Goal: Information Seeking & Learning: Learn about a topic

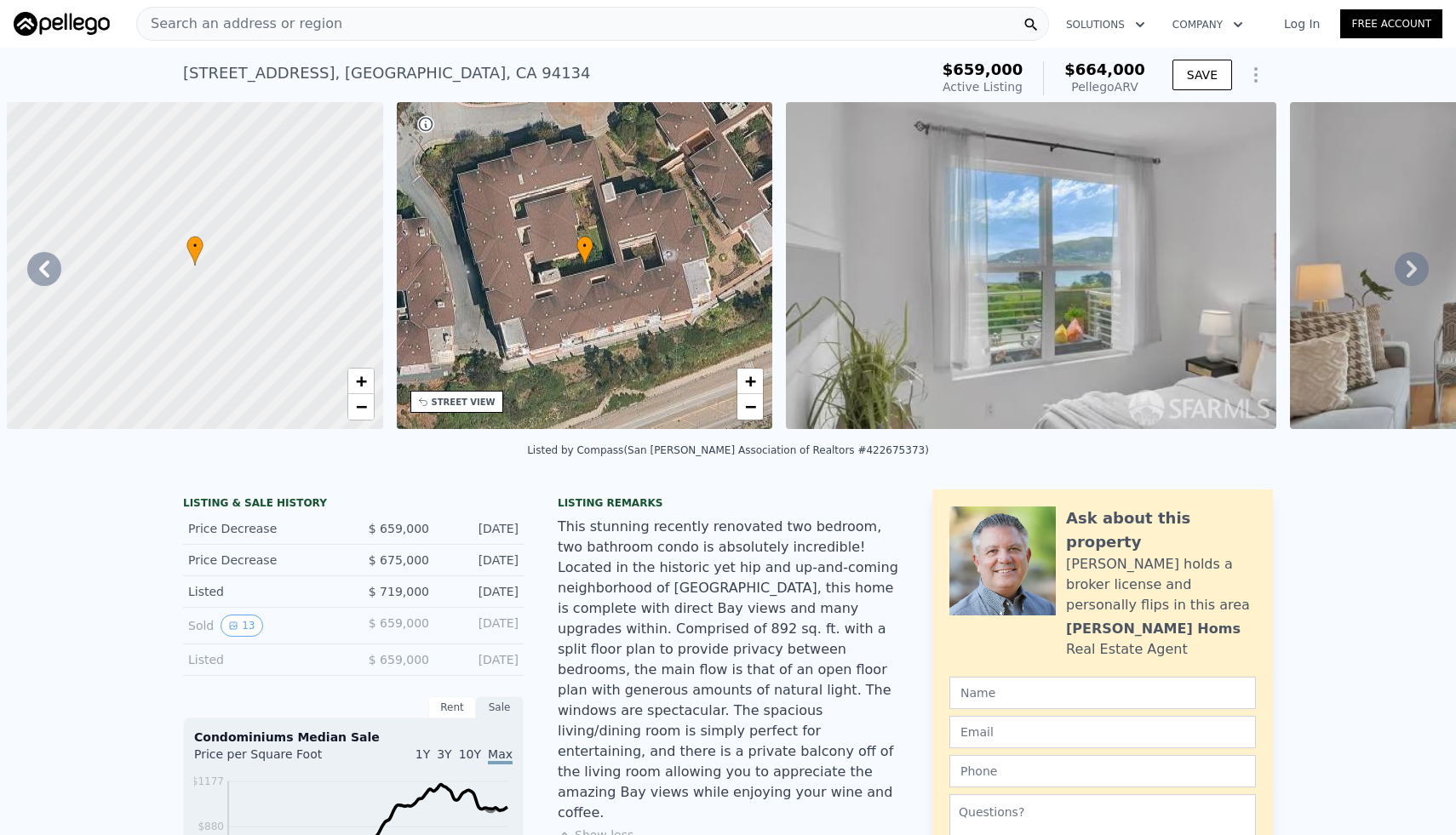
scroll to position [0, 396]
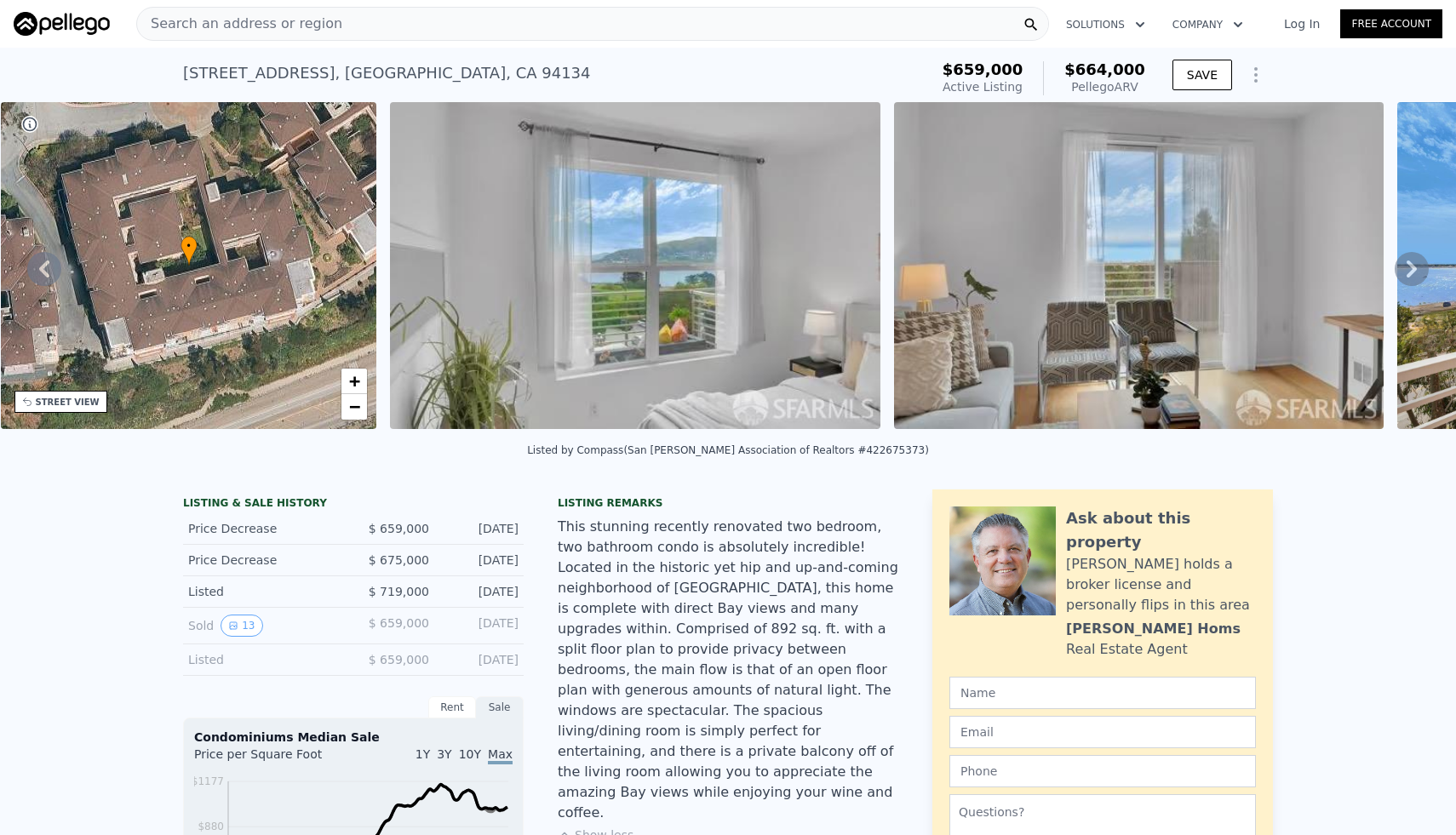
click at [454, 28] on div "Search an address or region" at bounding box center [592, 23] width 912 height 34
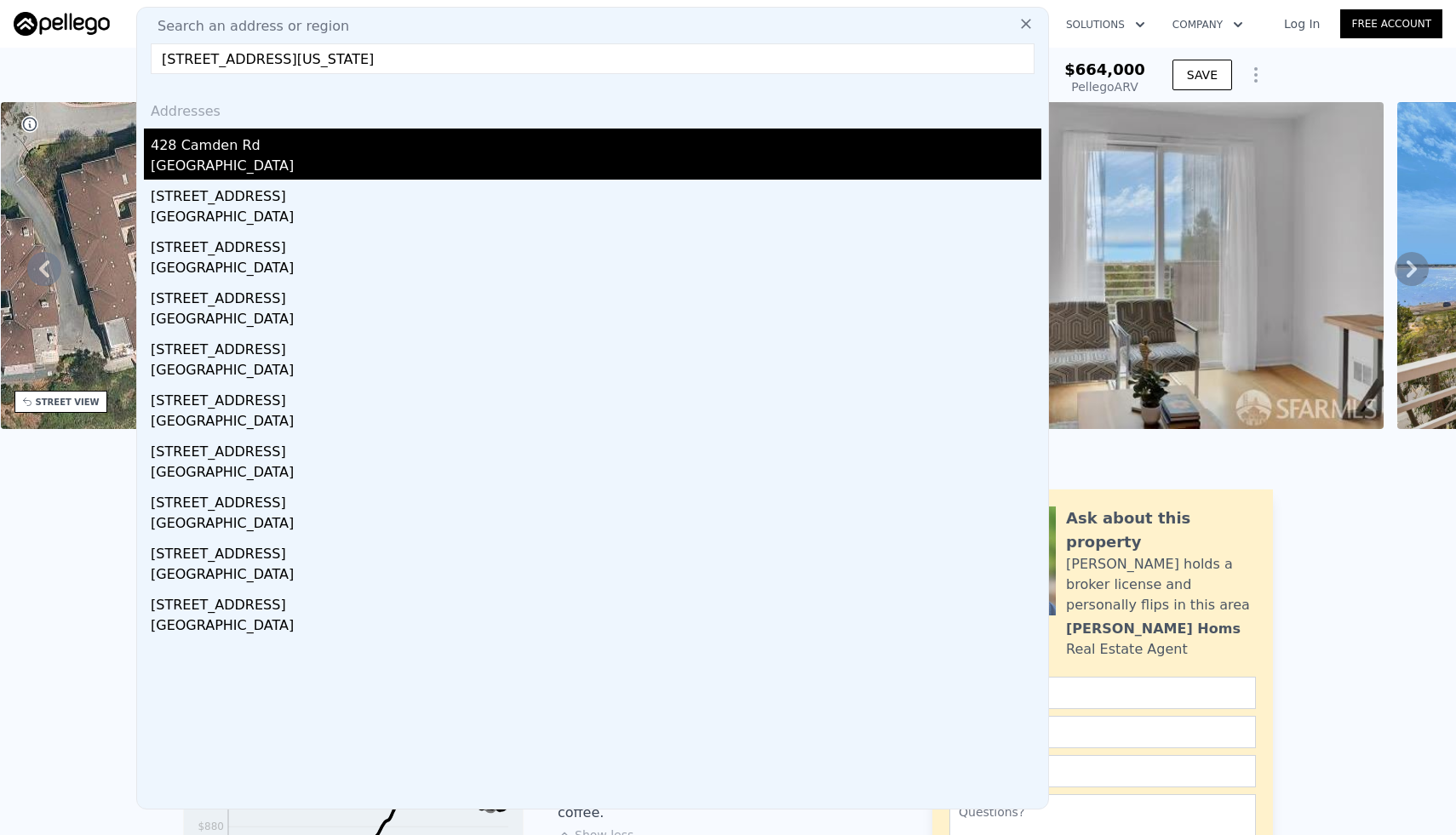
type input "[STREET_ADDRESS][US_STATE]"
click at [387, 164] on div "[GEOGRAPHIC_DATA]" at bounding box center [596, 168] width 891 height 24
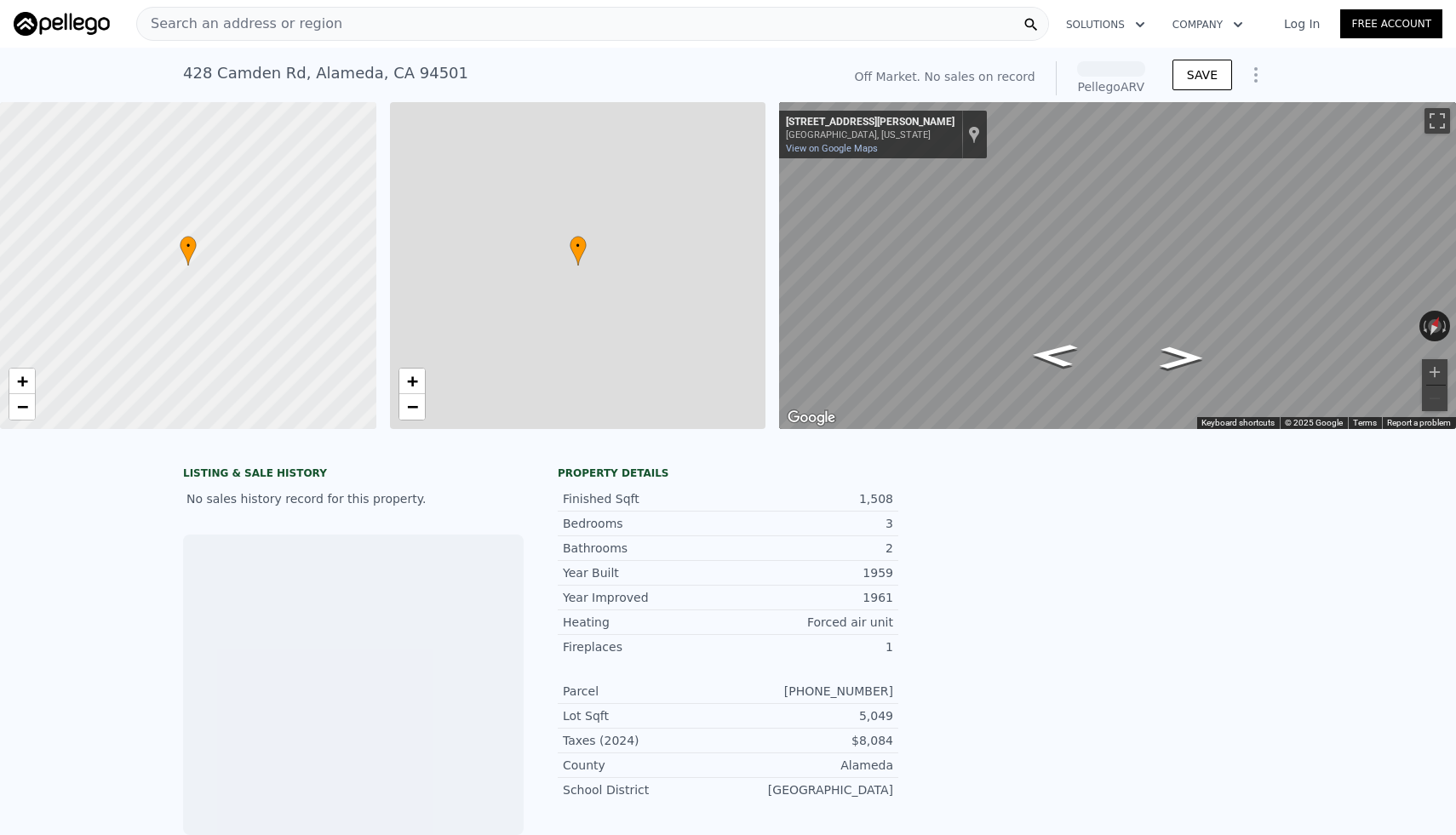
scroll to position [0, 7]
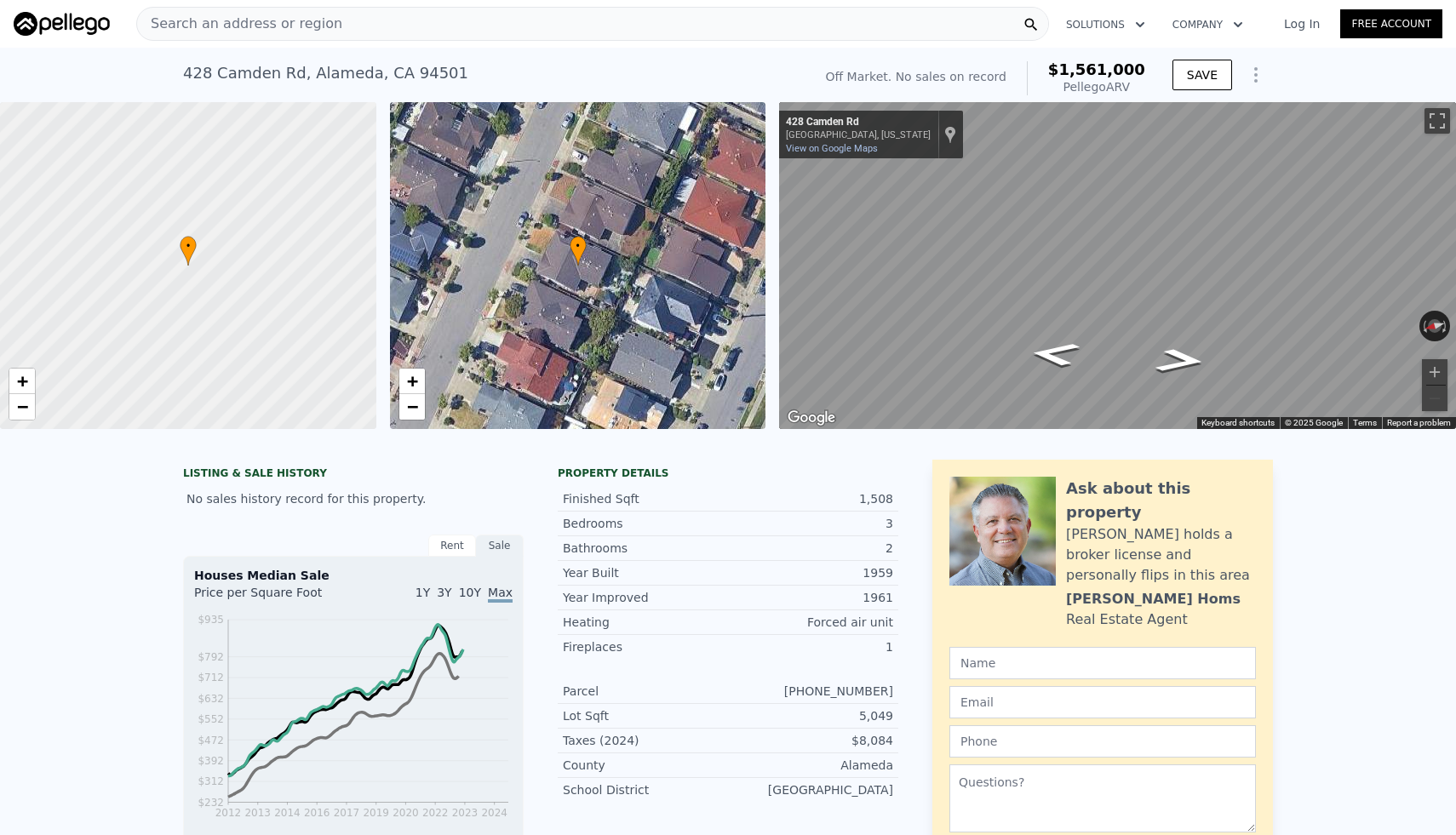
click at [406, 28] on div "Search an address or region" at bounding box center [592, 23] width 912 height 34
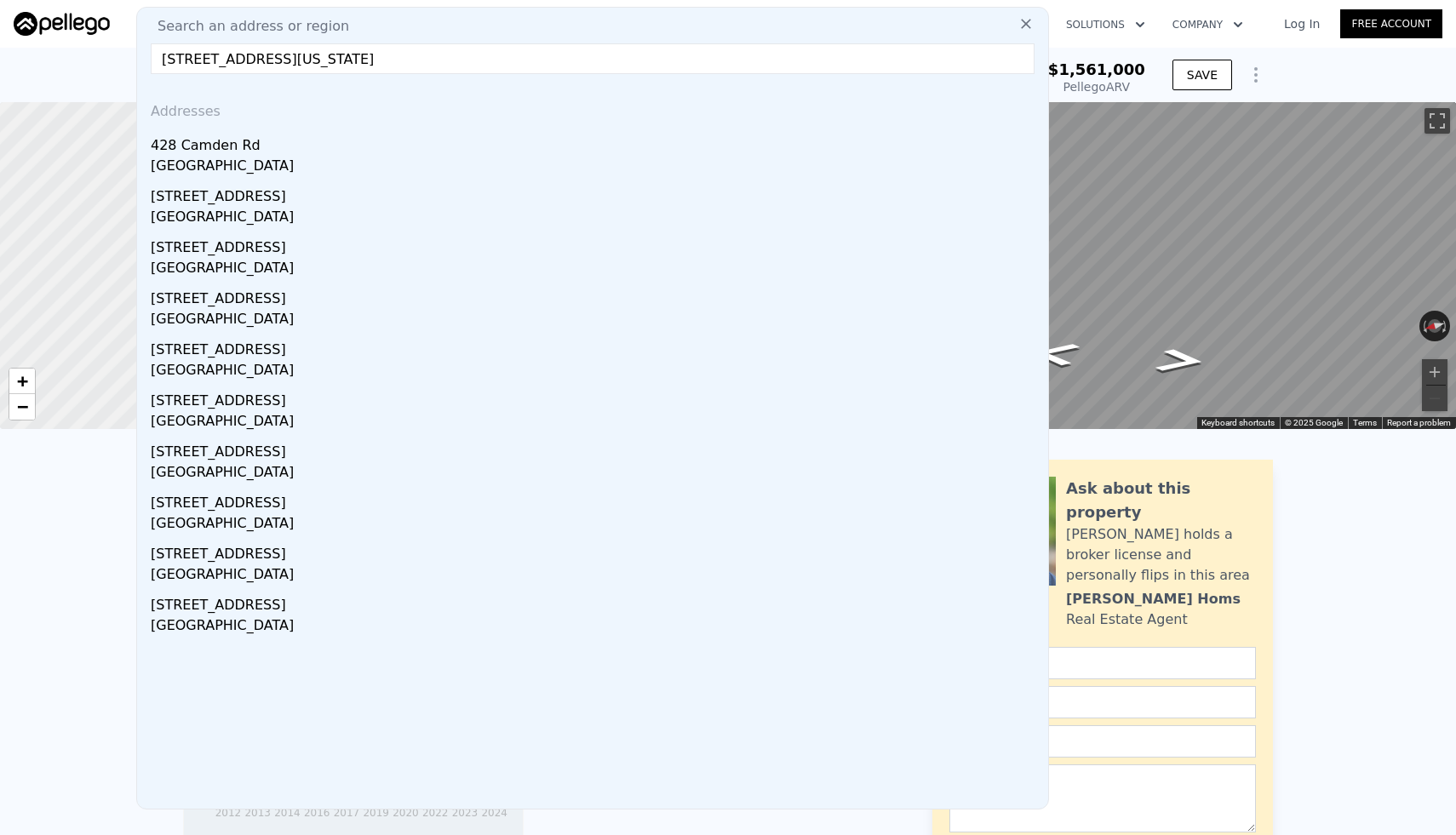
click at [186, 59] on input "[STREET_ADDRESS][US_STATE]" at bounding box center [592, 58] width 884 height 30
click at [466, 58] on input "[STREET_ADDRESS][US_STATE]" at bounding box center [592, 58] width 884 height 30
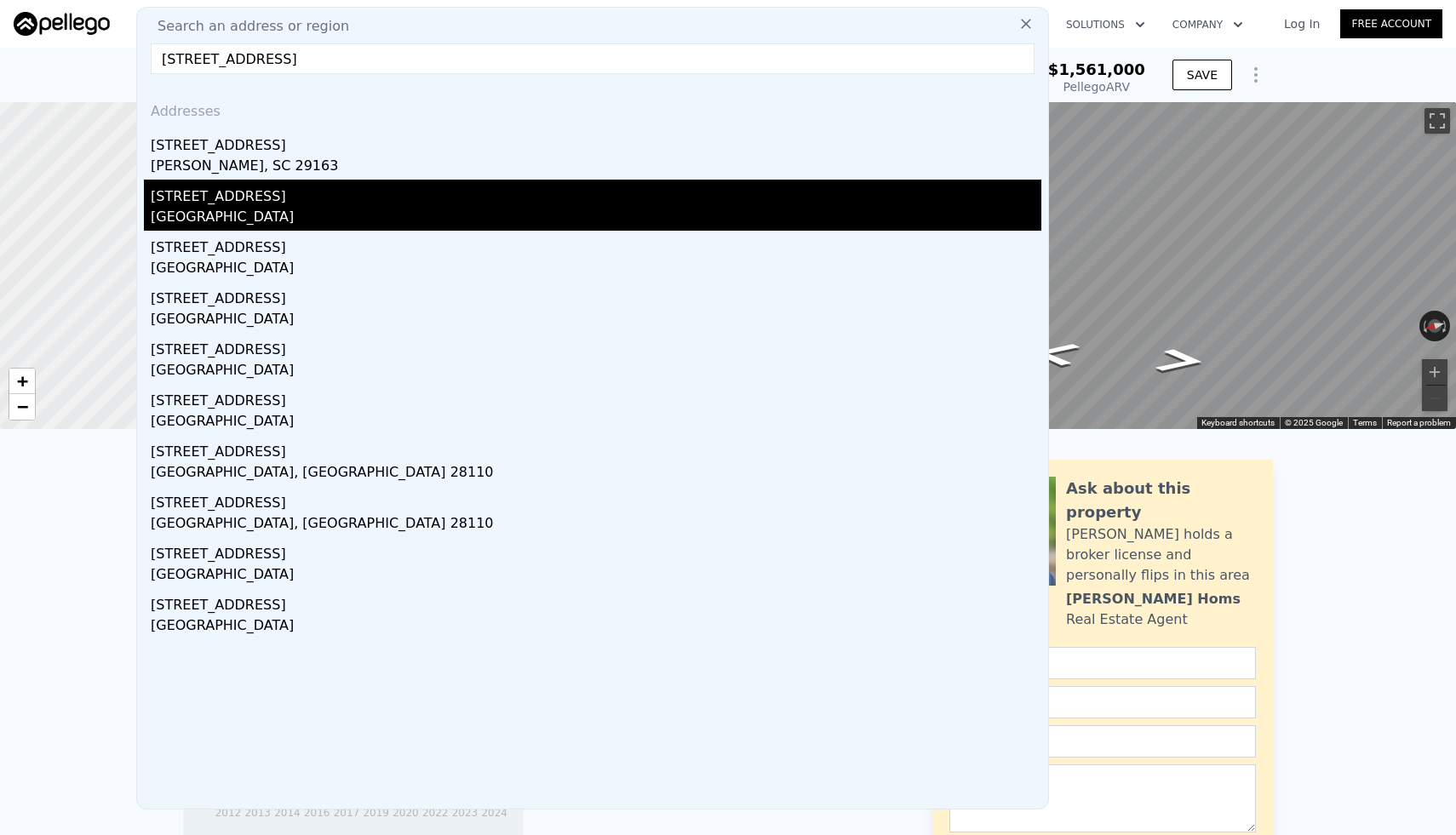
type input "[STREET_ADDRESS]"
click at [475, 200] on div "[STREET_ADDRESS]" at bounding box center [596, 194] width 891 height 28
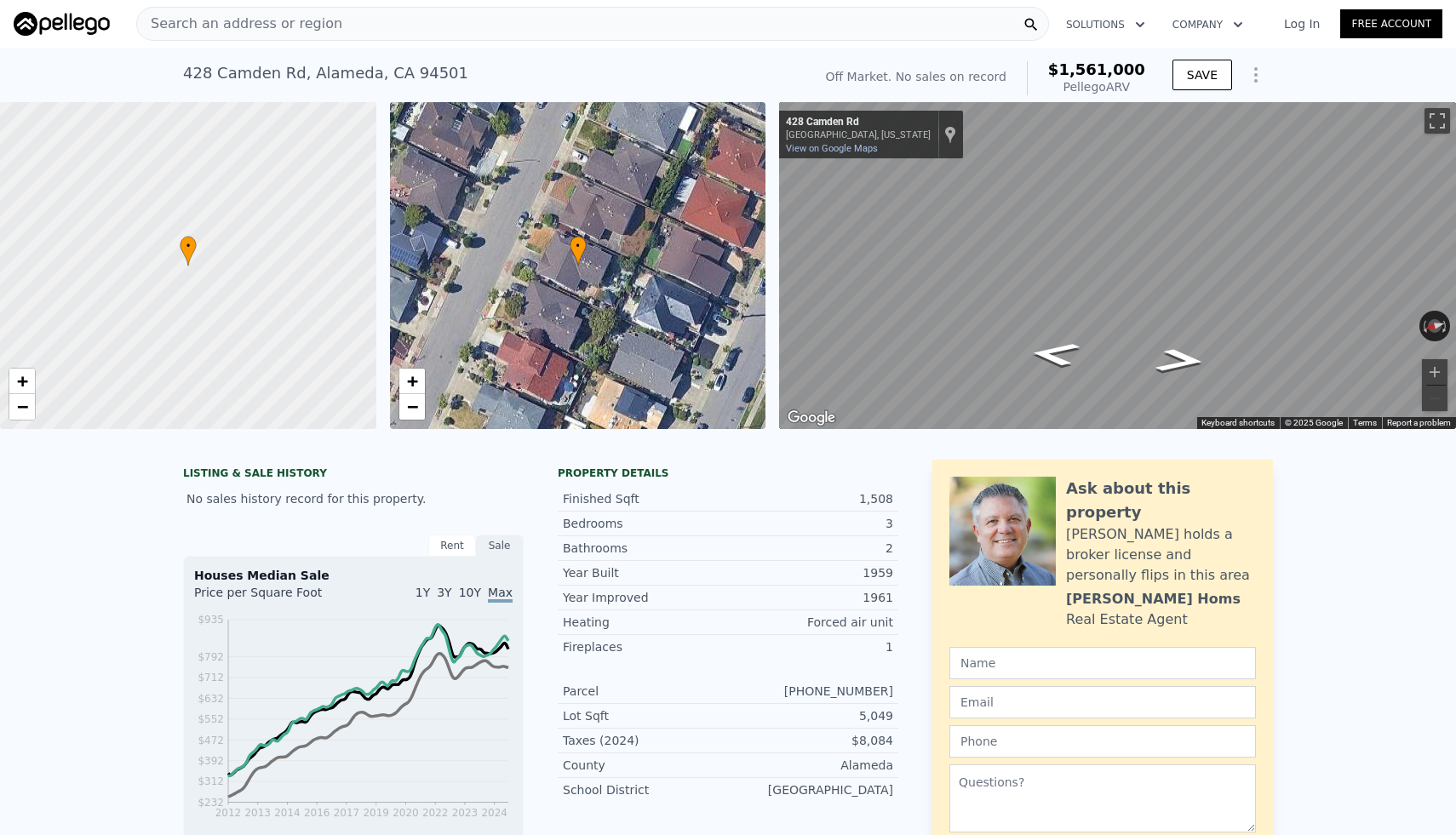
type input "3"
type input "5"
type input "3"
type input "1485"
type input "2433"
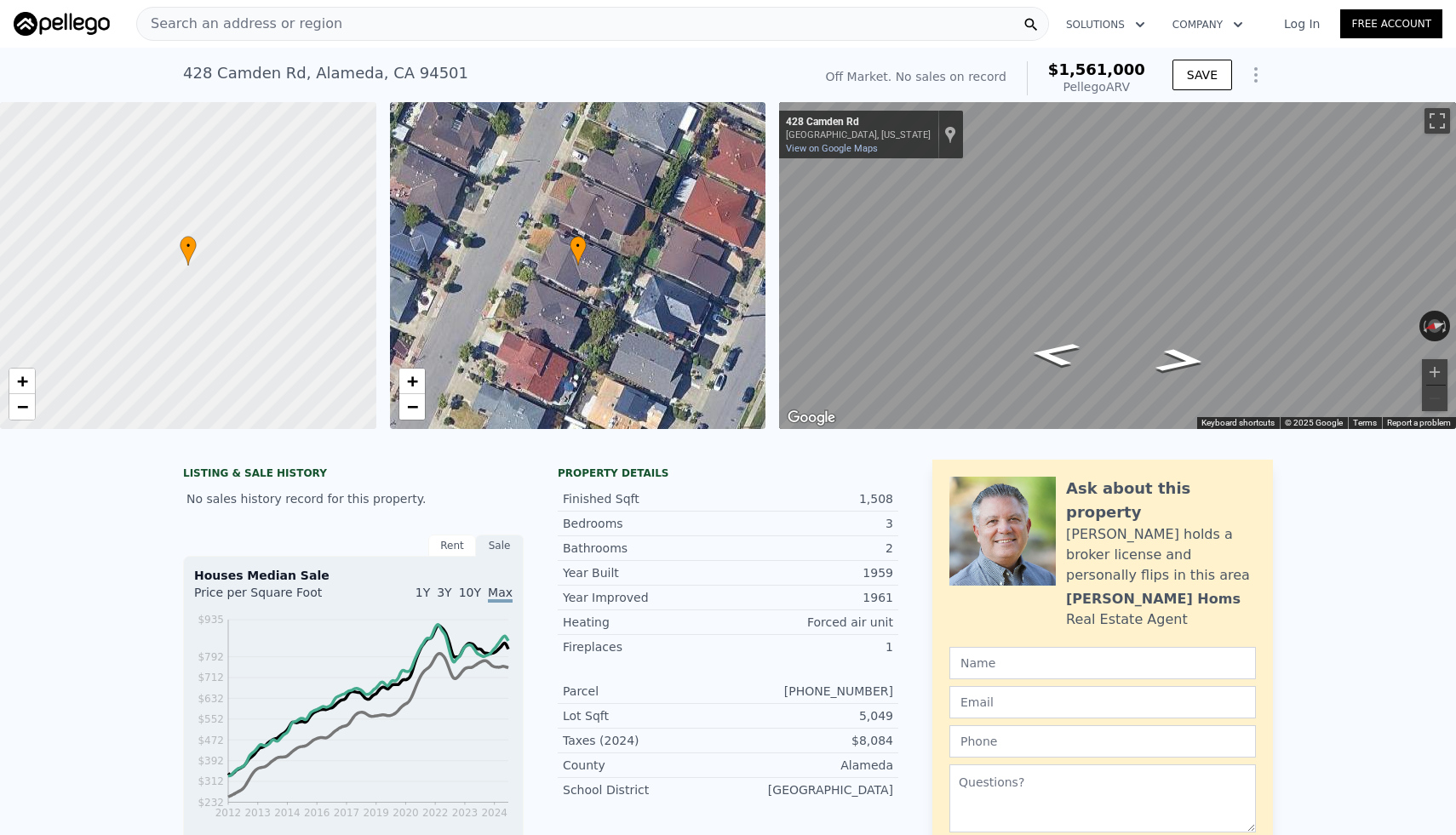
type input "7500"
checkbox input "false"
type input "$ 1,810,000"
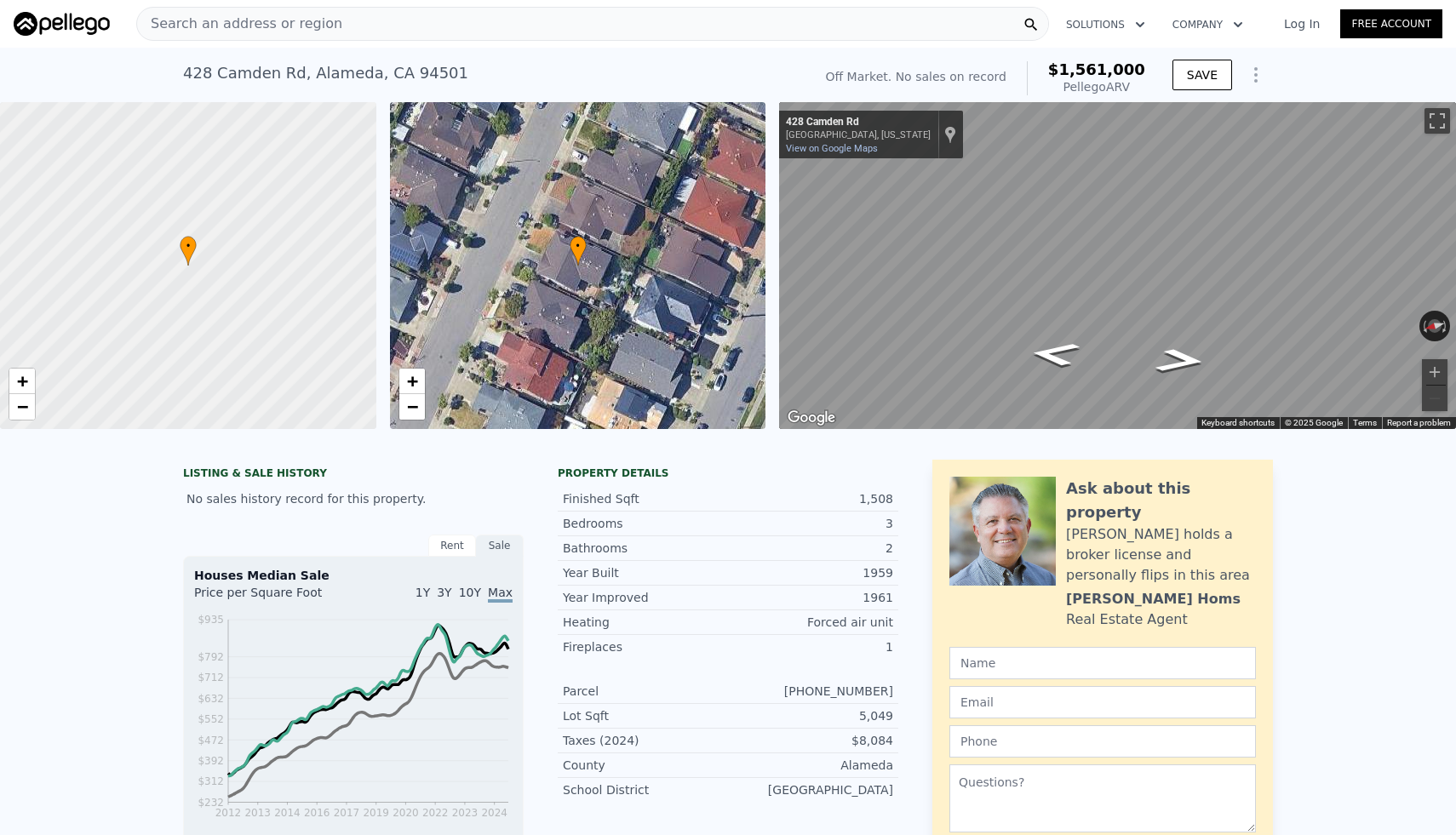
type input "$ 231,914"
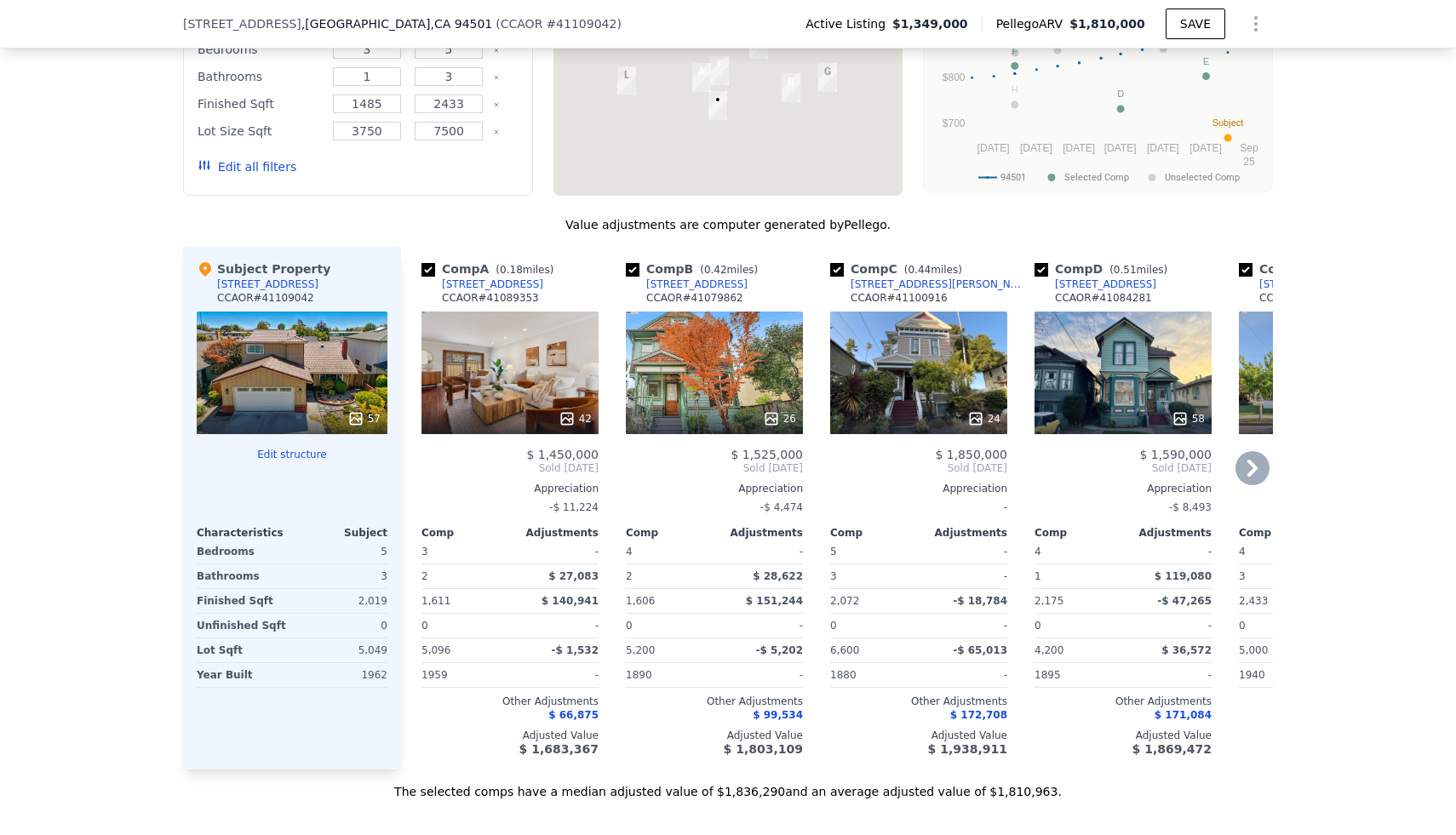
click at [508, 390] on div "42" at bounding box center [509, 373] width 177 height 123
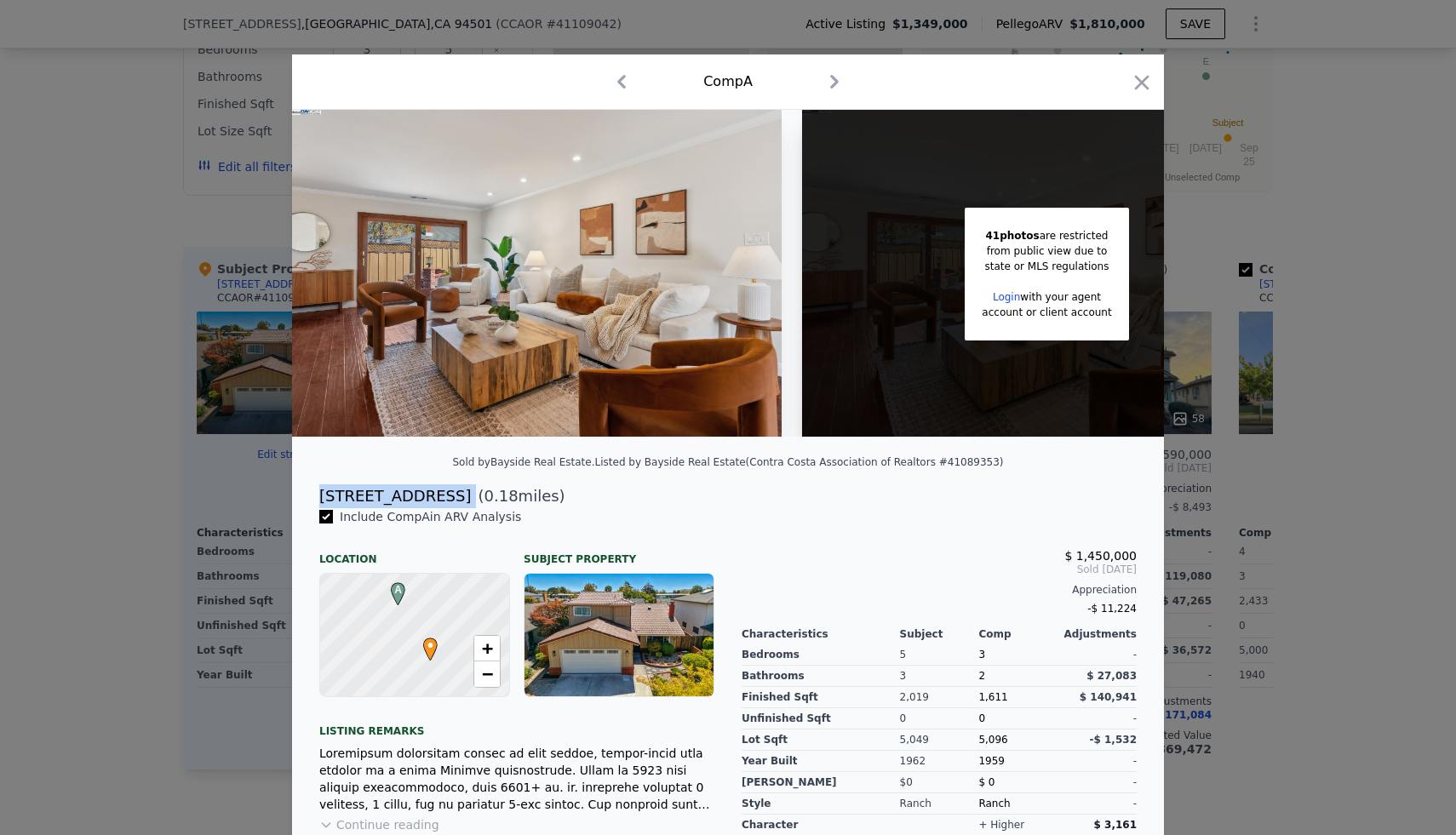
drag, startPoint x: 322, startPoint y: 496, endPoint x: 469, endPoint y: 505, distance: 147.3
click at [469, 505] on div "[STREET_ADDRESS] ( 0.18 miles)" at bounding box center [727, 496] width 845 height 24
copy div "[STREET_ADDRESS]"
click at [1133, 79] on icon "button" at bounding box center [1141, 83] width 24 height 24
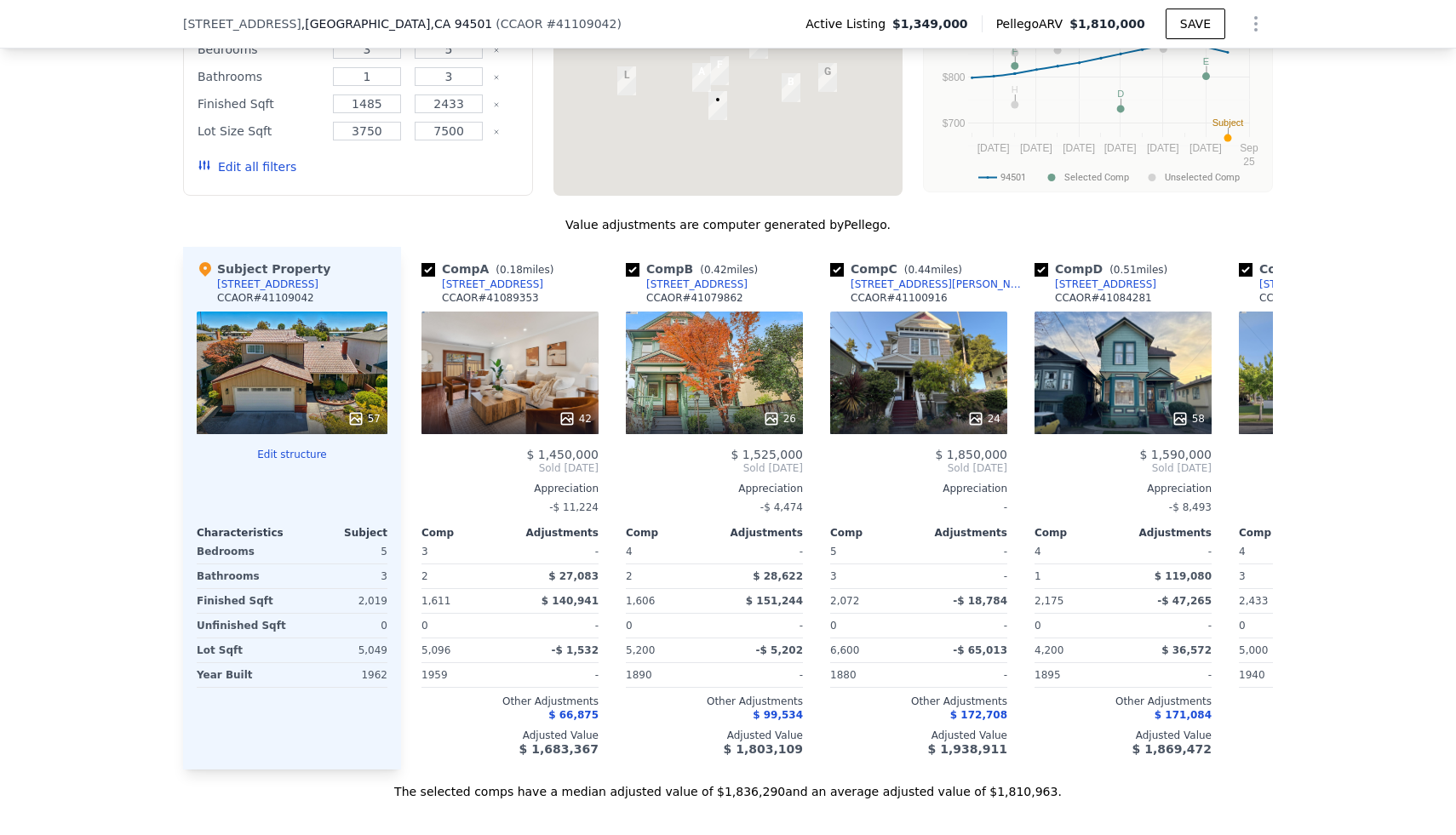
drag, startPoint x: 342, startPoint y: 280, endPoint x: 202, endPoint y: 282, distance: 140.0
click at [202, 282] on div "Subject Property [STREET_ADDRESS]" at bounding box center [291, 285] width 191 height 51
drag, startPoint x: 208, startPoint y: 289, endPoint x: 303, endPoint y: 285, distance: 95.1
click at [303, 285] on div "Subject Property [STREET_ADDRESS]" at bounding box center [291, 285] width 191 height 51
copy div "[STREET_ADDRESS]"
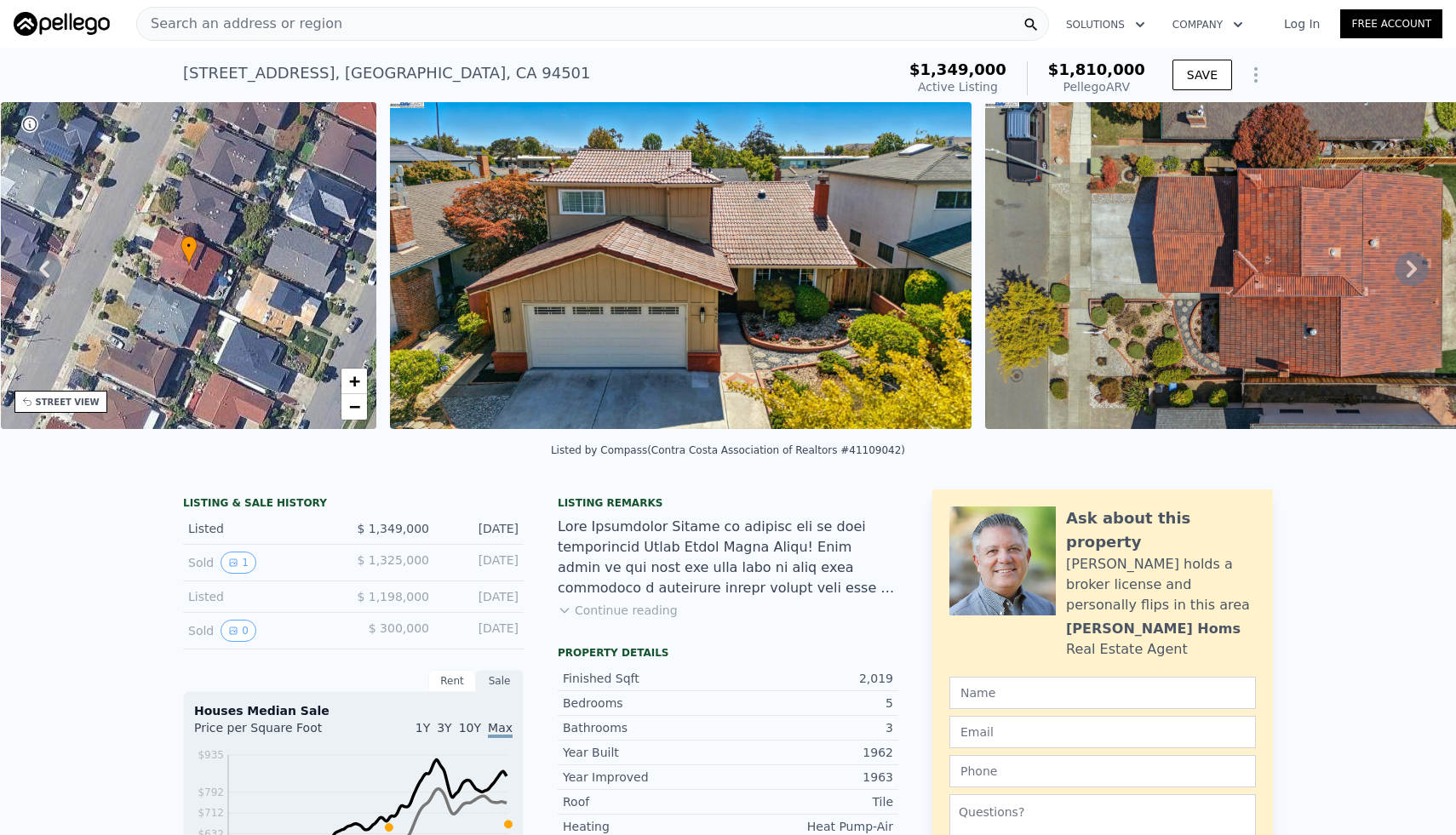
click at [395, 28] on div "Search an address or region" at bounding box center [592, 23] width 912 height 34
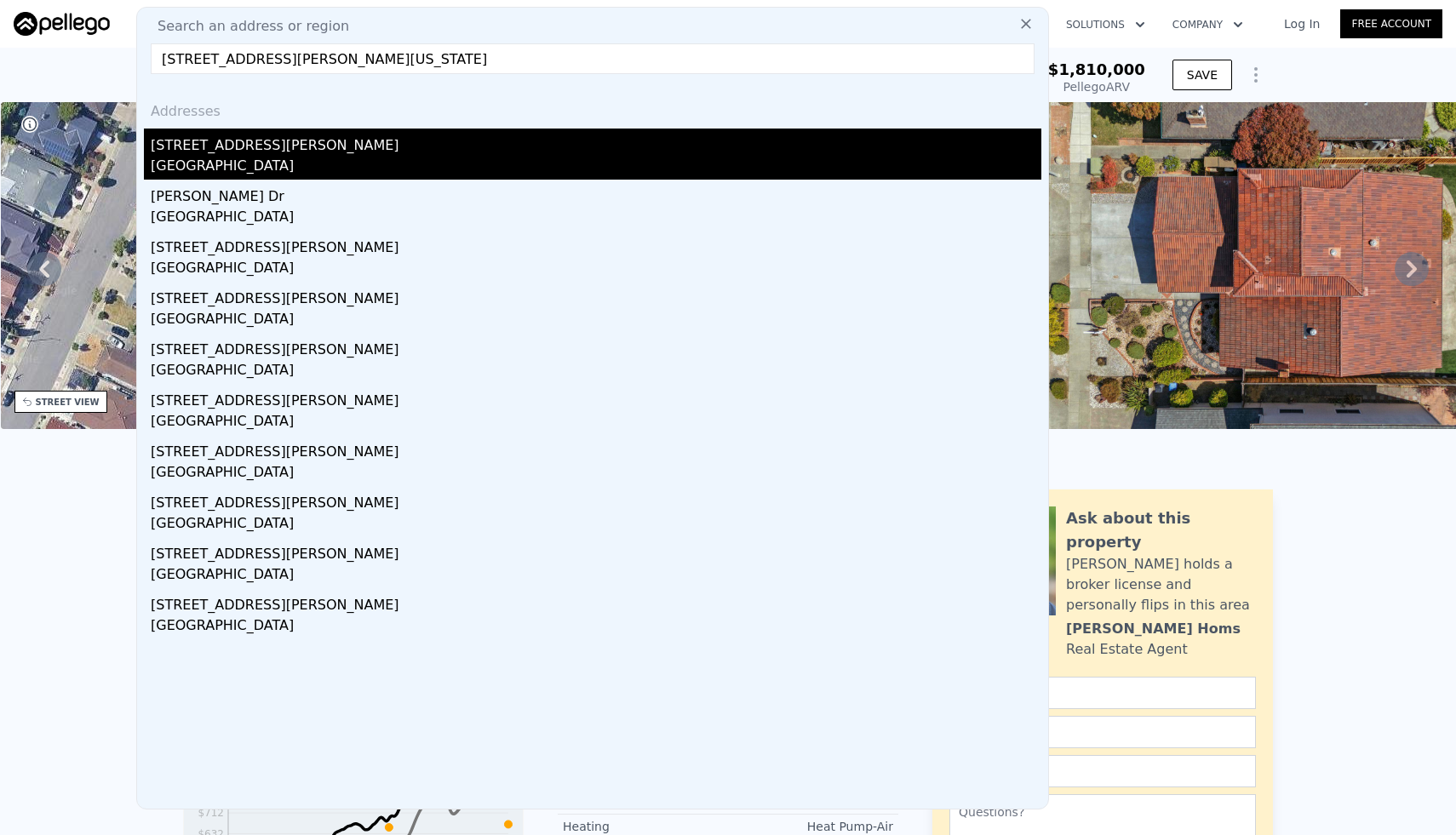
type input "[STREET_ADDRESS][PERSON_NAME][US_STATE]"
click at [252, 150] on div "[STREET_ADDRESS][PERSON_NAME]" at bounding box center [596, 143] width 891 height 28
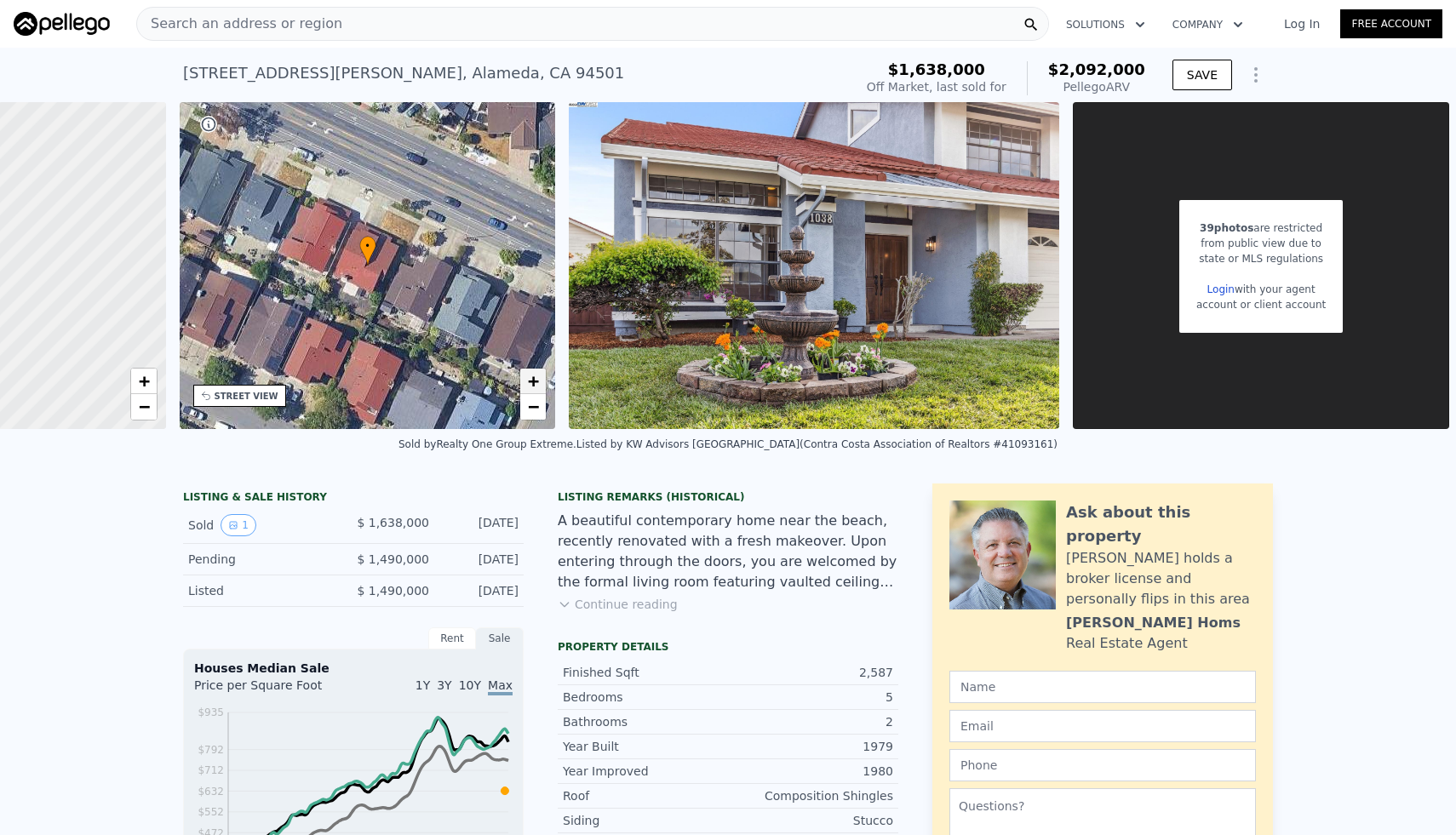
click at [531, 379] on span "+" at bounding box center [533, 380] width 11 height 22
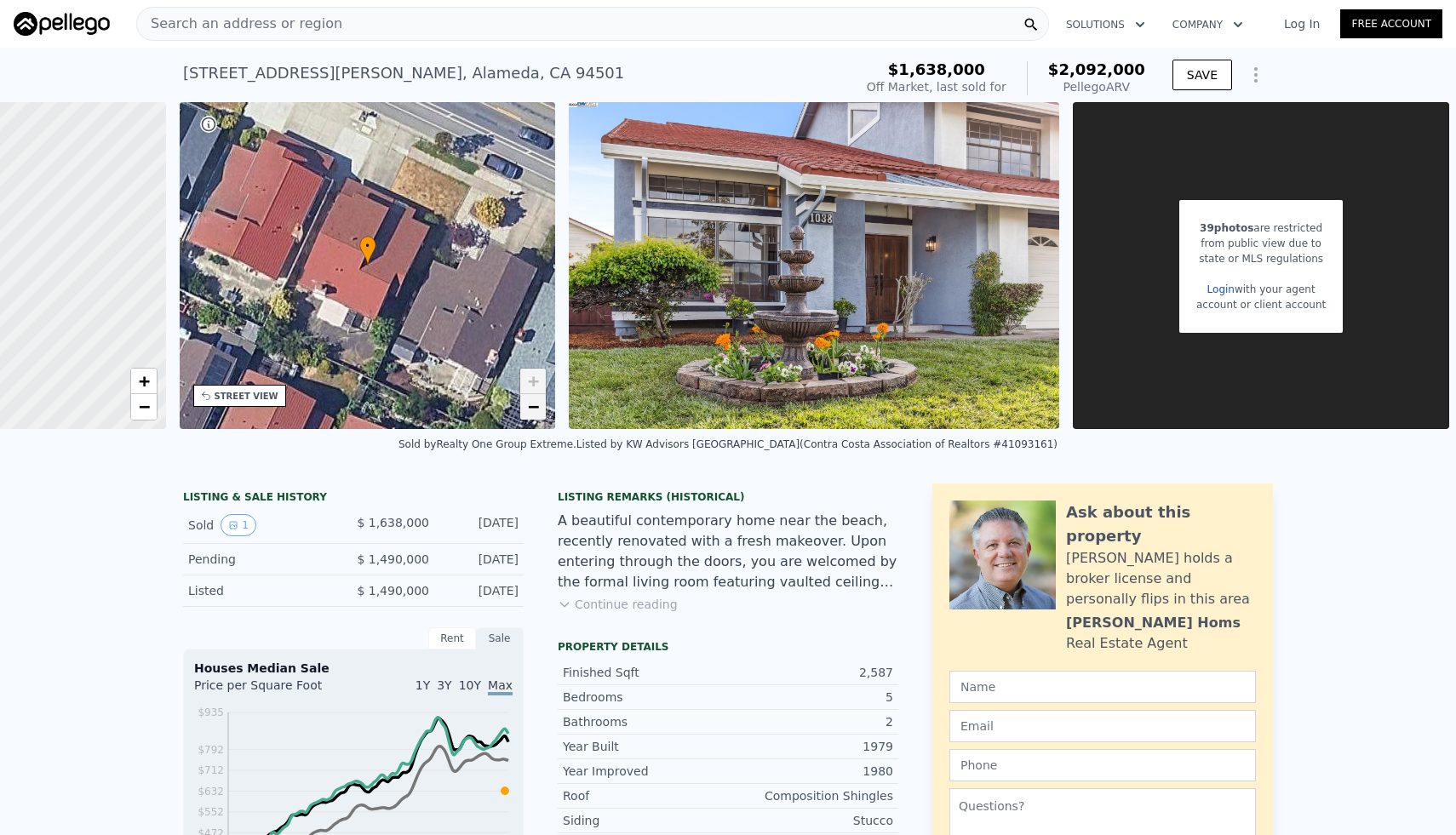
click at [536, 406] on span "−" at bounding box center [533, 406] width 11 height 22
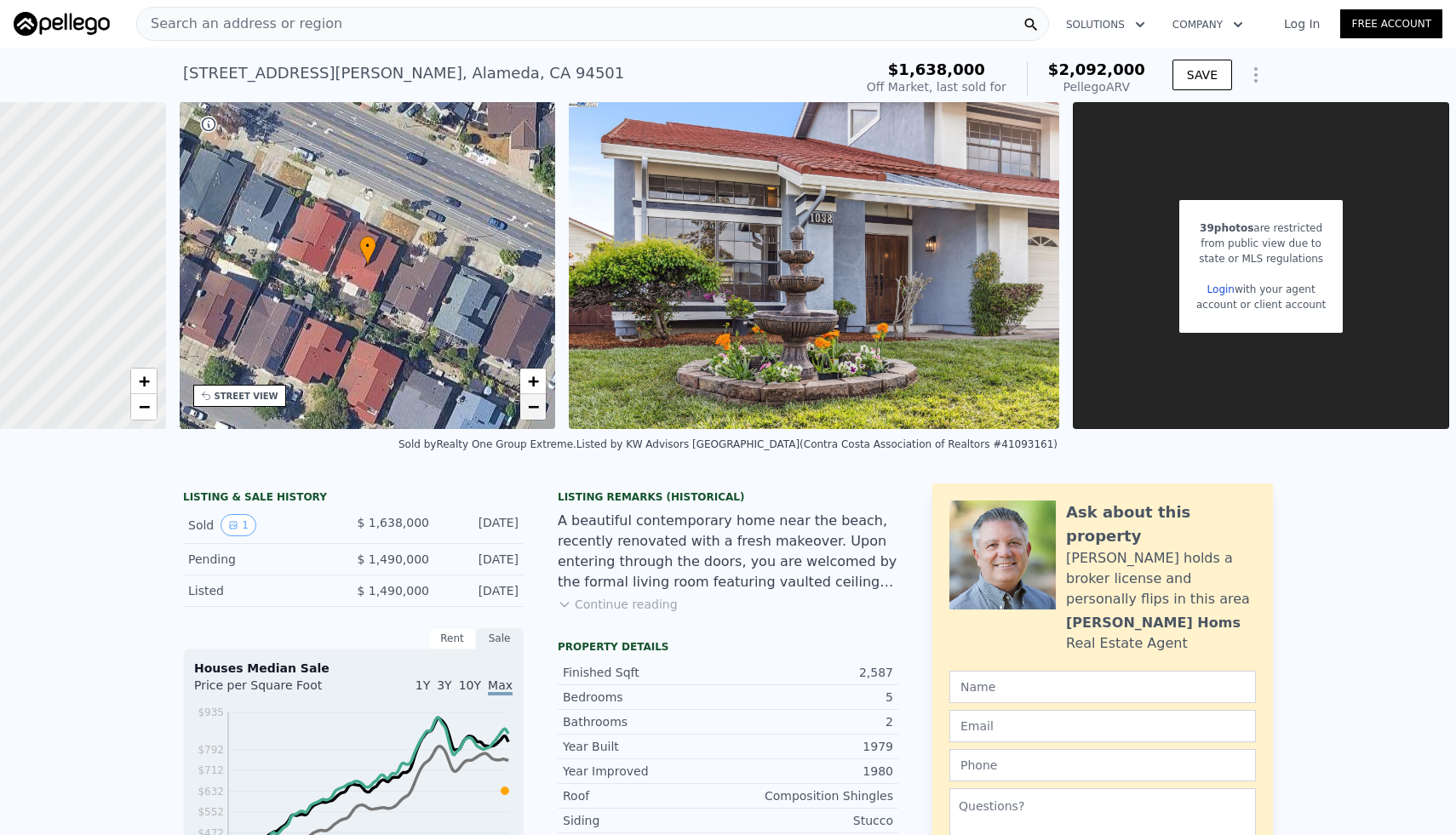
click at [536, 406] on span "−" at bounding box center [533, 406] width 11 height 22
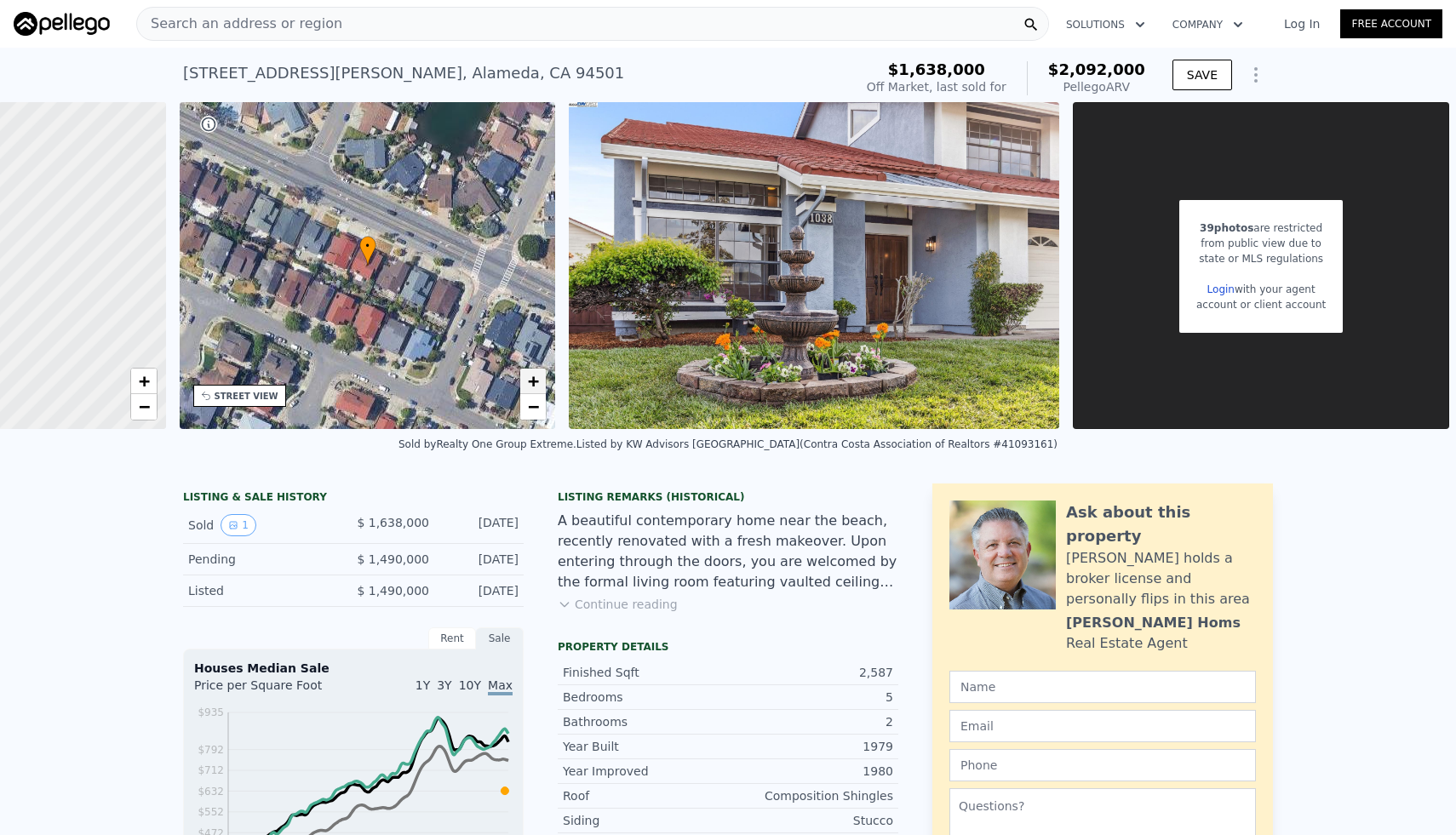
click at [536, 374] on span "+" at bounding box center [533, 380] width 11 height 22
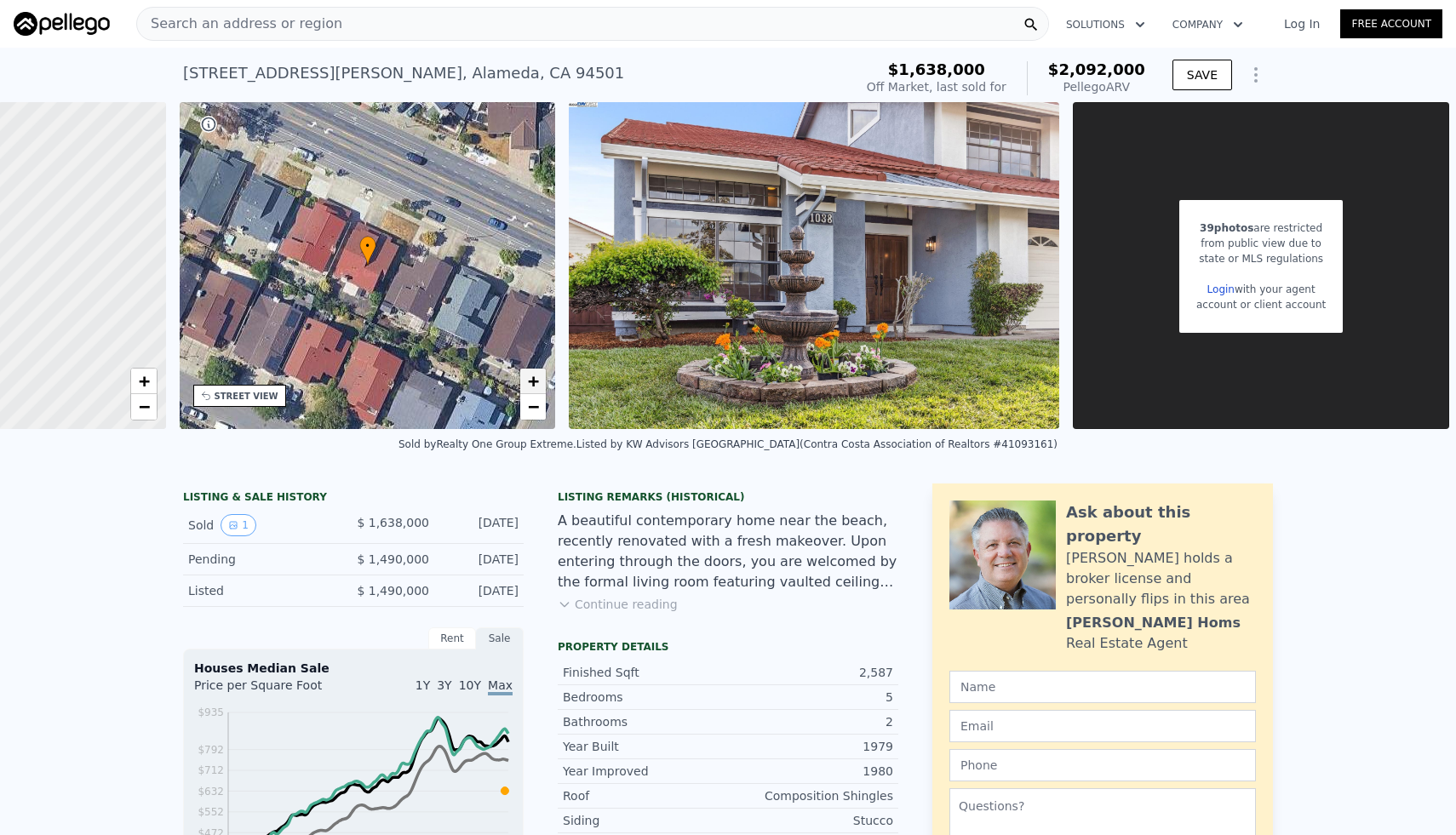
click at [536, 374] on span "+" at bounding box center [533, 380] width 11 height 22
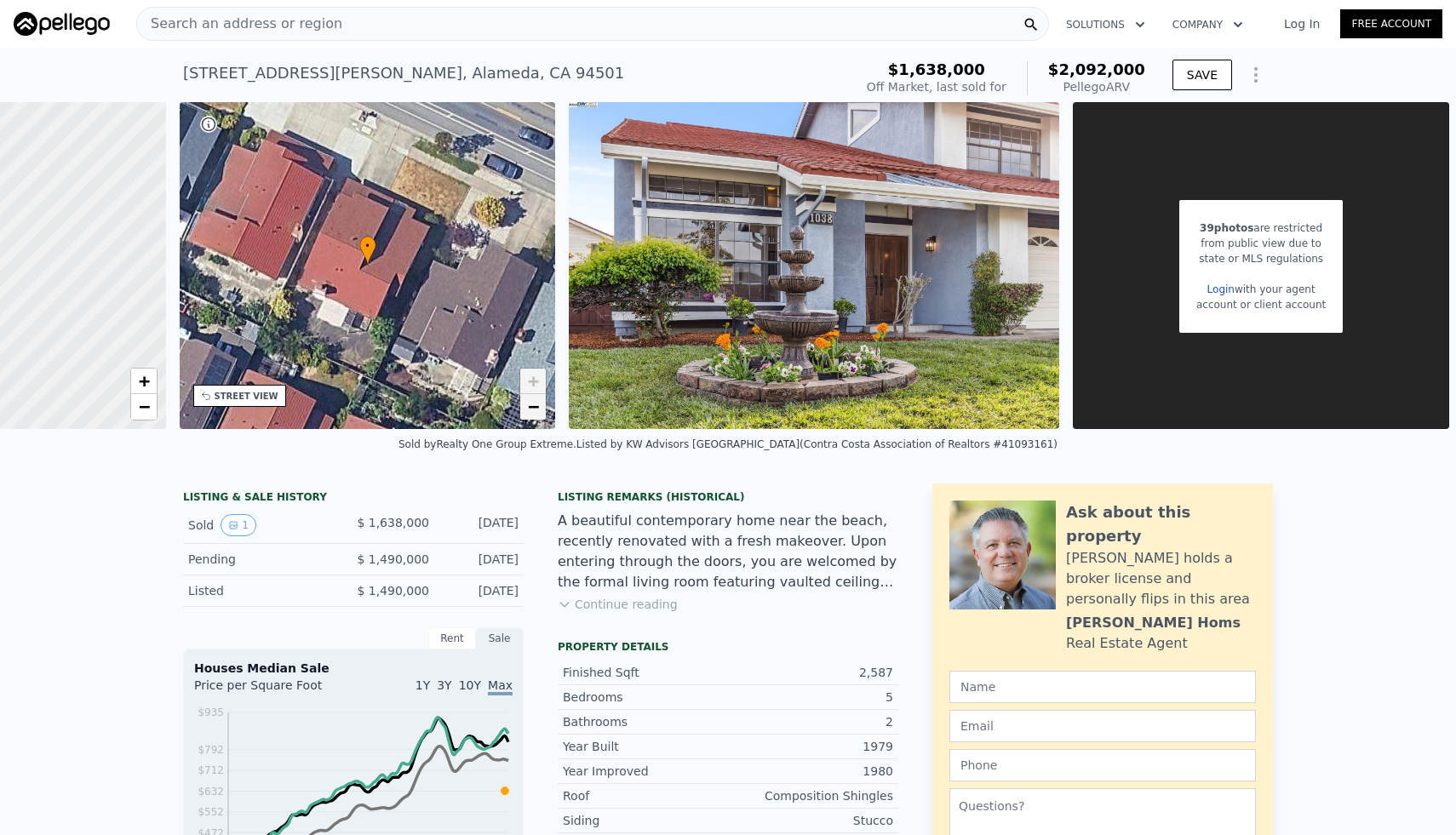
click at [536, 405] on span "−" at bounding box center [533, 406] width 11 height 22
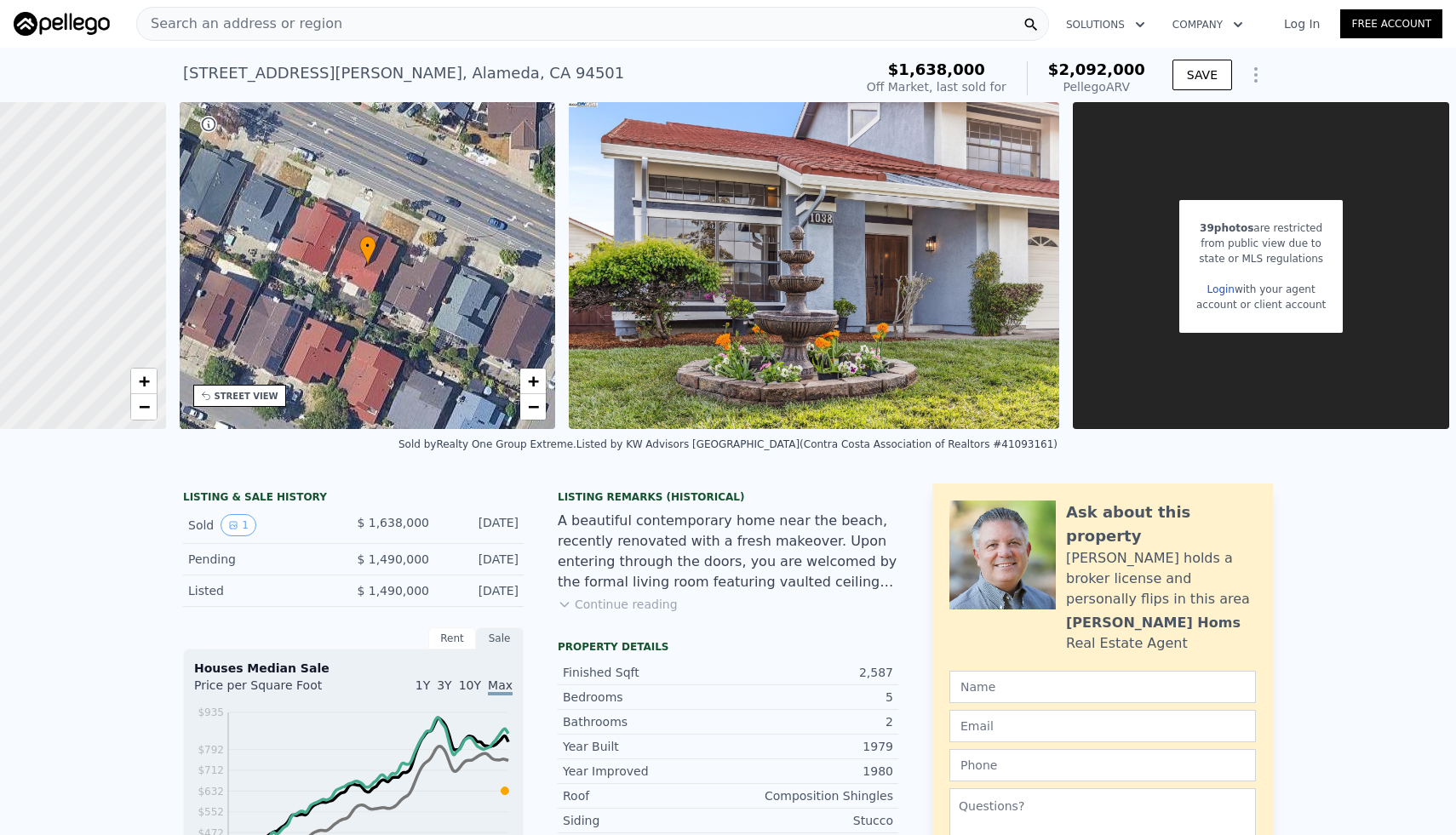
type input "1485"
type input "2433"
type input "3750"
type input "7500"
type input "$ 1,810,000"
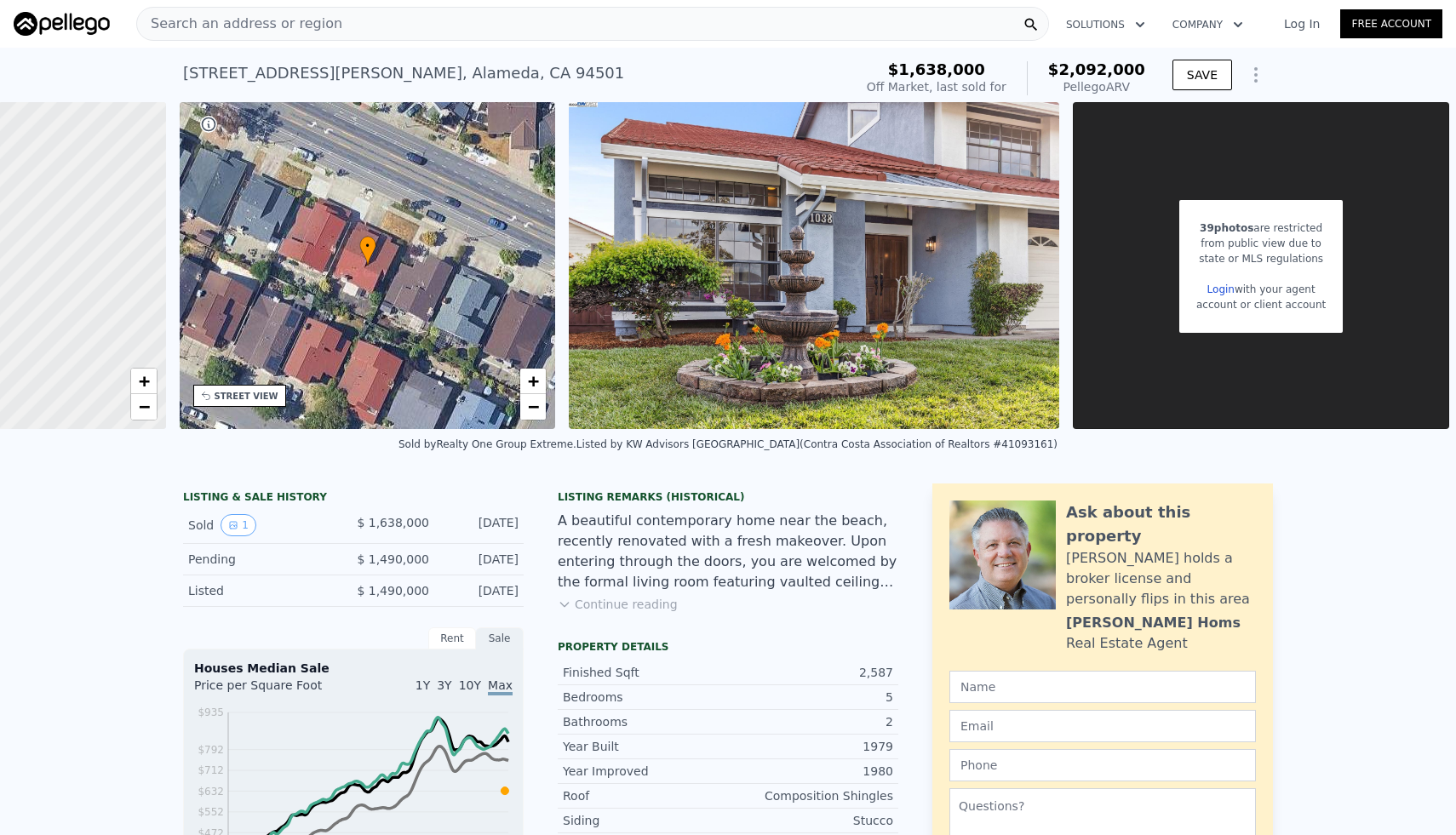
type input "$ 231,914"
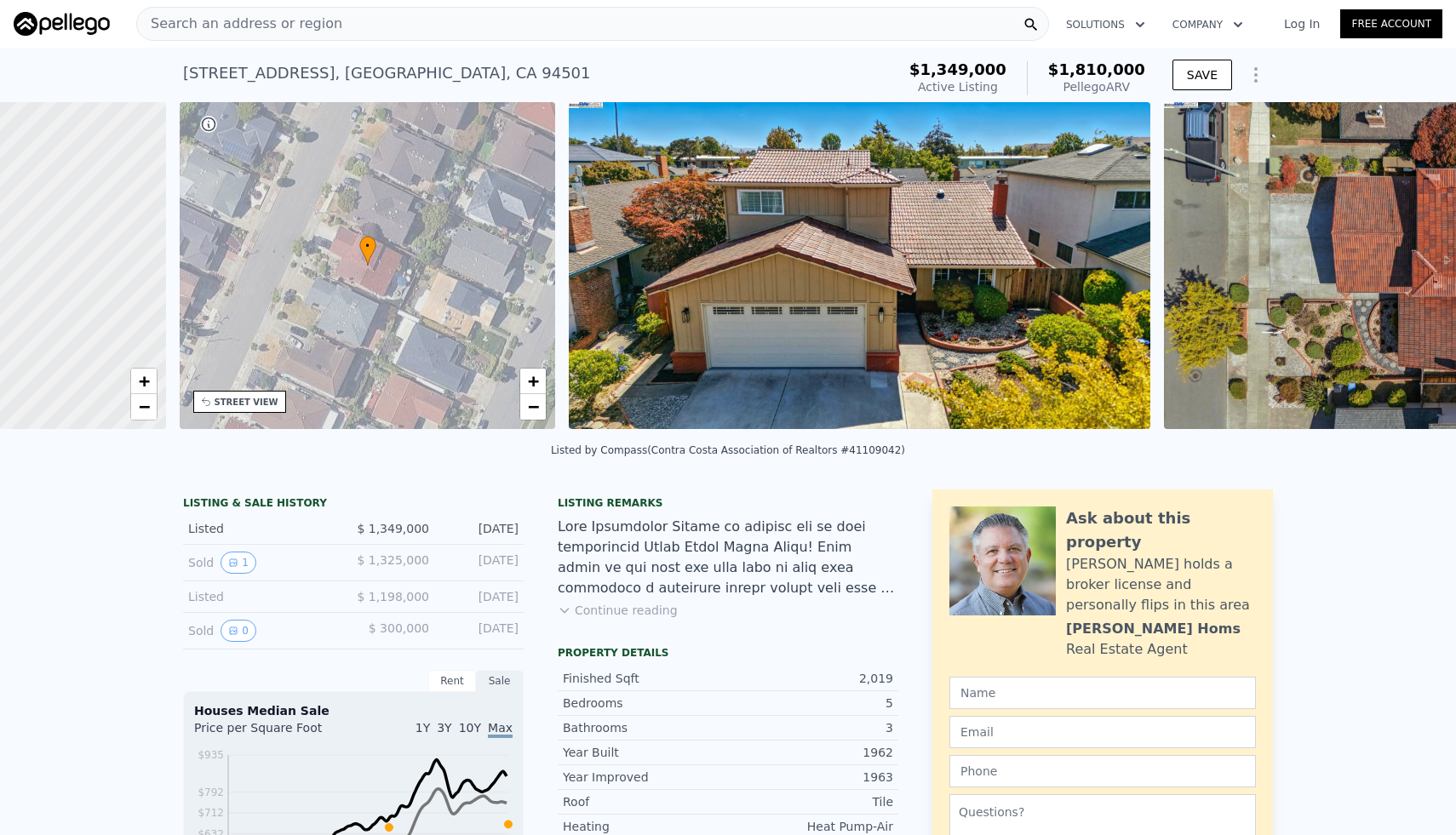
scroll to position [0, 396]
